Goal: Information Seeking & Learning: Learn about a topic

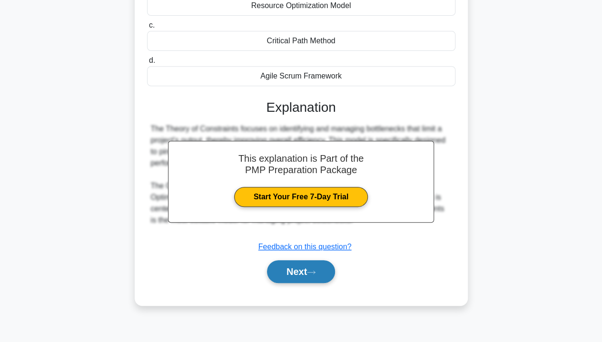
click at [295, 276] on button "Next" at bounding box center [301, 271] width 68 height 23
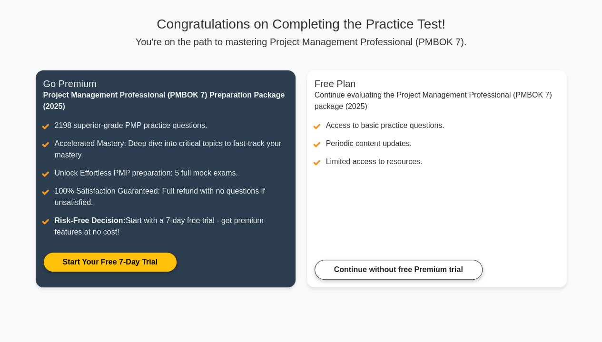
scroll to position [66, 0]
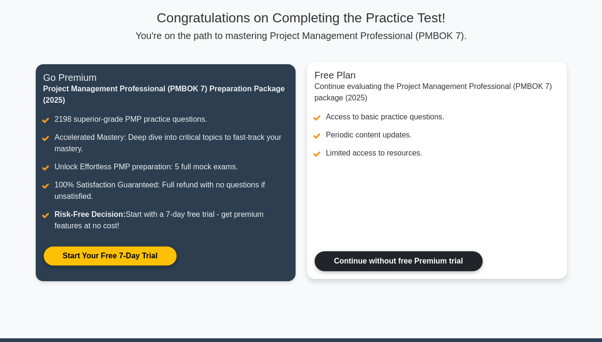
click at [425, 260] on link "Continue without free Premium trial" at bounding box center [399, 261] width 168 height 20
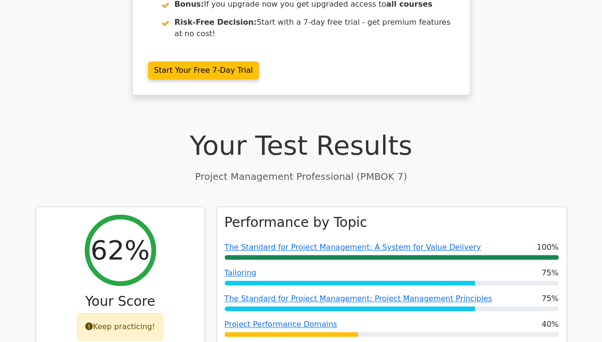
scroll to position [66, 0]
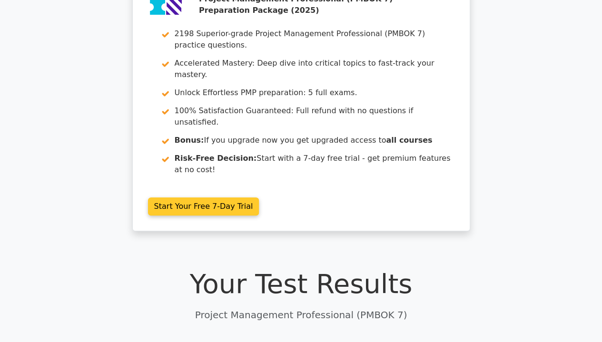
click at [226, 198] on link "Start Your Free 7-Day Trial" at bounding box center [203, 207] width 111 height 18
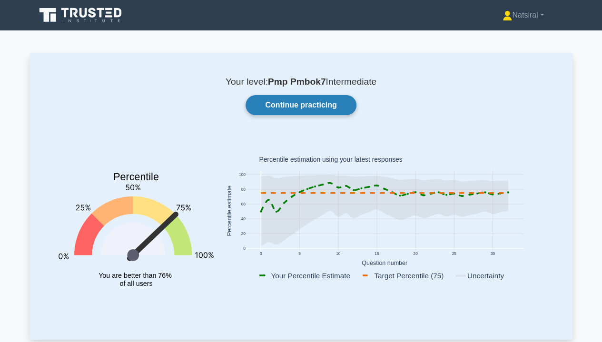
click at [307, 110] on link "Continue practicing" at bounding box center [301, 105] width 110 height 20
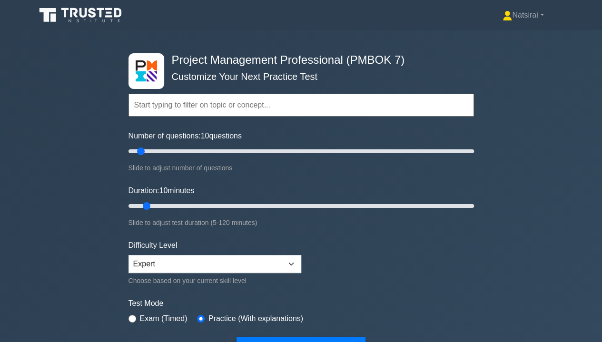
drag, startPoint x: 295, startPoint y: 158, endPoint x: 140, endPoint y: 152, distance: 154.8
click at [140, 152] on div "Number of questions: 10 questions Slide to adjust number of questions" at bounding box center [301, 151] width 346 height 43
click at [457, 150] on input "Number of questions: 20 questions" at bounding box center [301, 151] width 346 height 11
type input "200"
click at [471, 153] on input "Number of questions: 200 questions" at bounding box center [301, 151] width 346 height 11
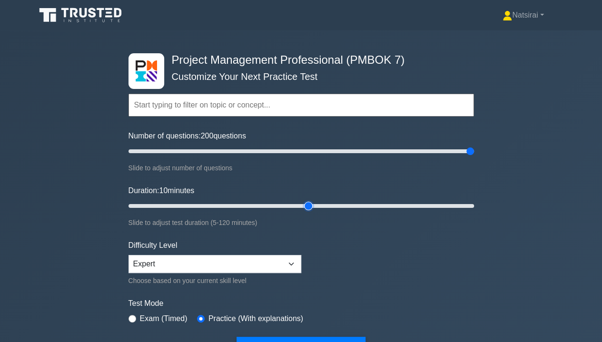
type input "65"
click at [310, 205] on input "Duration: 10 minutes" at bounding box center [301, 205] width 346 height 11
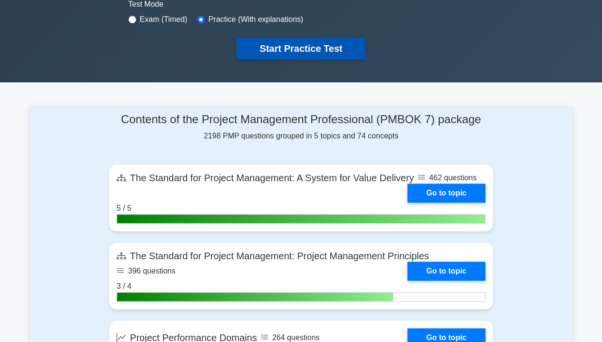
click at [305, 50] on button "Start Practice Test" at bounding box center [301, 49] width 128 height 22
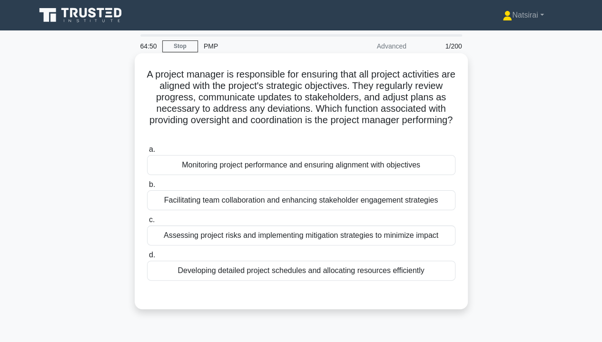
click at [320, 202] on div "Facilitating team collaboration and enhancing stakeholder engagement strategies" at bounding box center [301, 200] width 308 height 20
click at [147, 188] on input "b. Facilitating team collaboration and enhancing stakeholder engagement strateg…" at bounding box center [147, 185] width 0 height 6
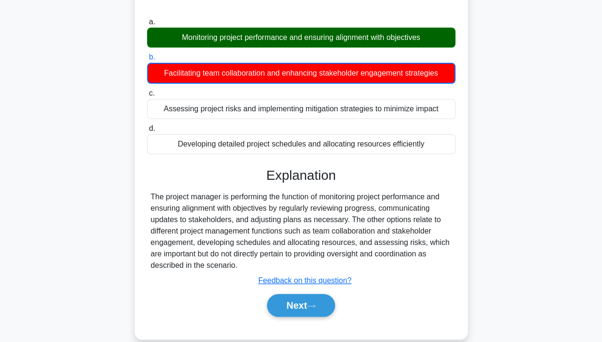
scroll to position [138, 0]
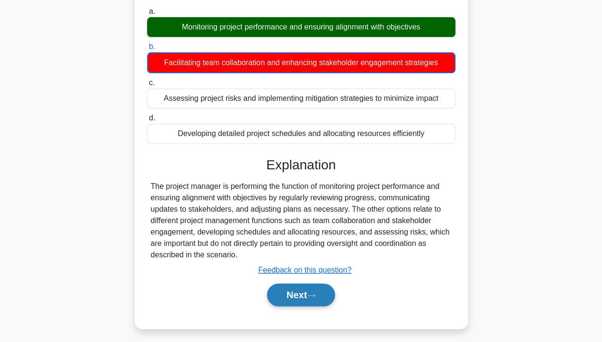
click at [305, 287] on button "Next" at bounding box center [301, 295] width 68 height 23
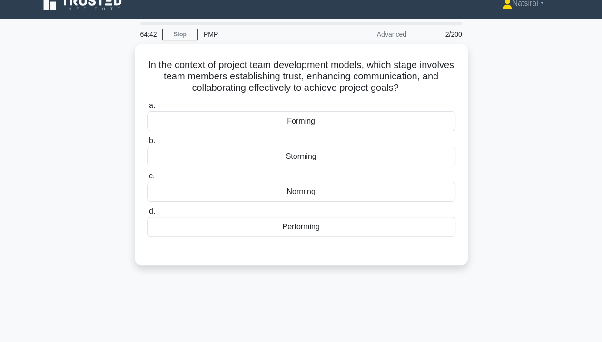
scroll to position [10, 0]
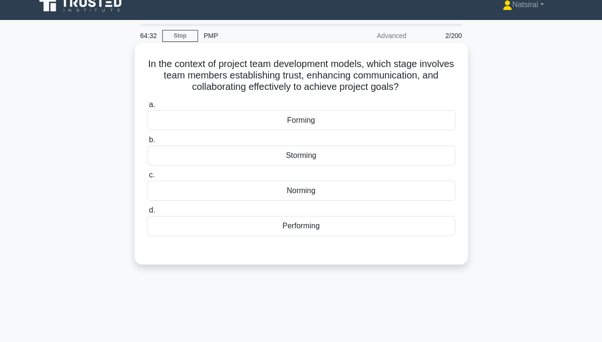
click at [315, 193] on div "Norming" at bounding box center [301, 191] width 308 height 20
click at [147, 178] on input "c. Norming" at bounding box center [147, 175] width 0 height 6
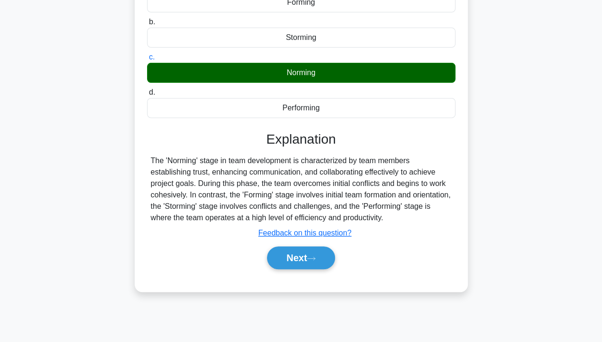
scroll to position [138, 0]
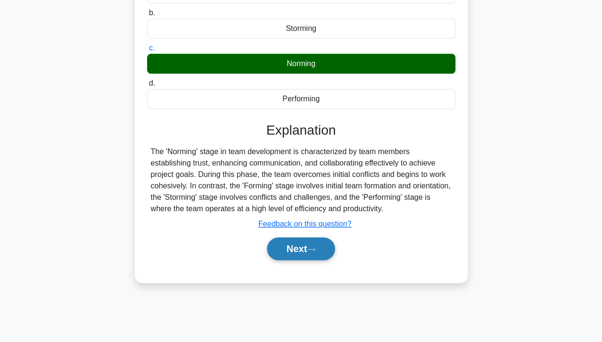
click at [306, 251] on button "Next" at bounding box center [301, 248] width 68 height 23
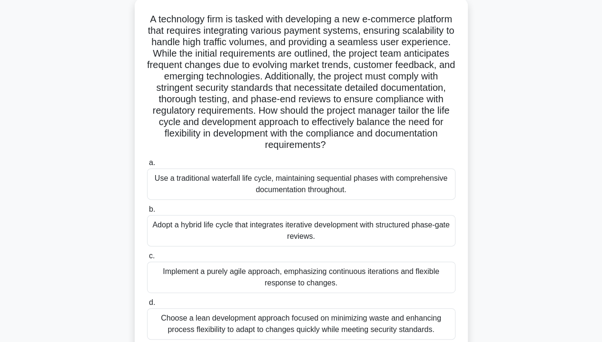
scroll to position [57, 0]
